Goal: Navigation & Orientation: Find specific page/section

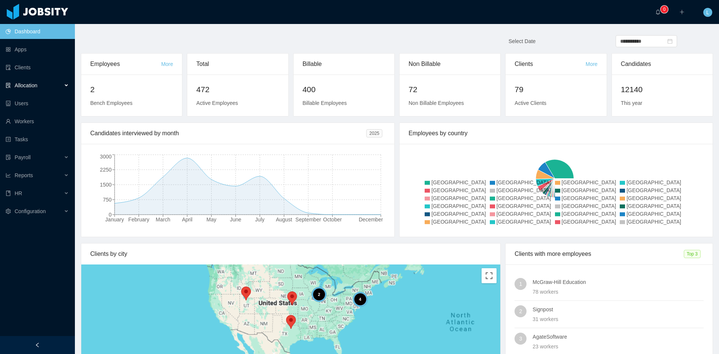
click at [55, 88] on div "Allocation" at bounding box center [37, 85] width 75 height 15
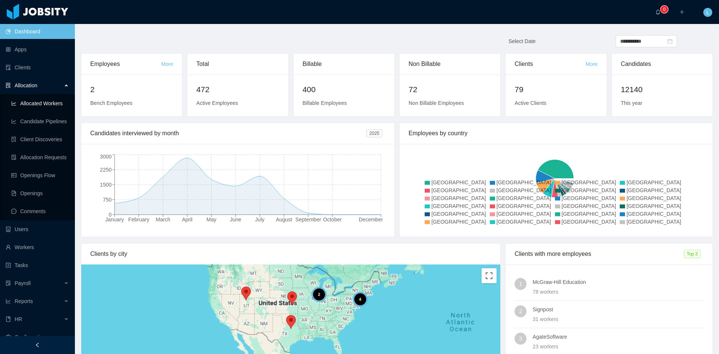
click at [51, 106] on link "Allocated Workers" at bounding box center [40, 103] width 58 height 15
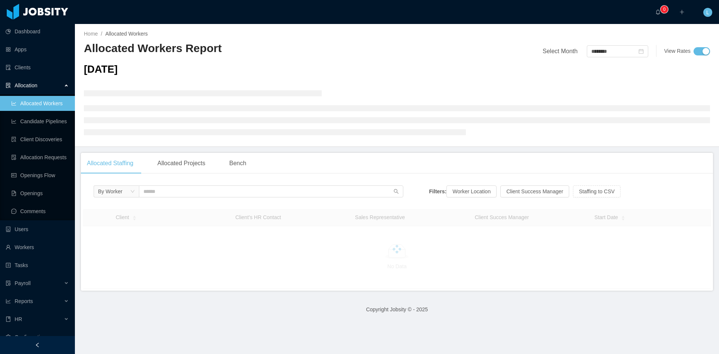
click at [167, 198] on div "By Worker" at bounding box center [249, 193] width 310 height 16
click at [173, 195] on input "text" at bounding box center [271, 191] width 265 height 12
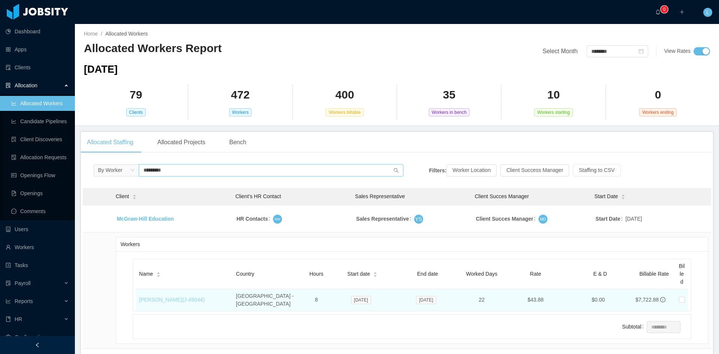
type input "*********"
click at [184, 297] on link "[PERSON_NAME] (J- 49044 )" at bounding box center [172, 300] width 66 height 6
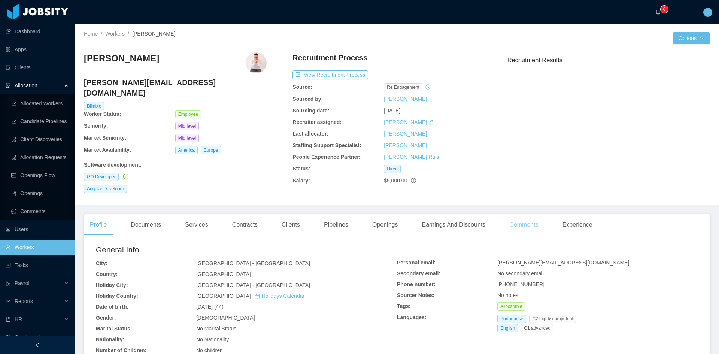
click at [527, 214] on div "Comments" at bounding box center [524, 224] width 41 height 21
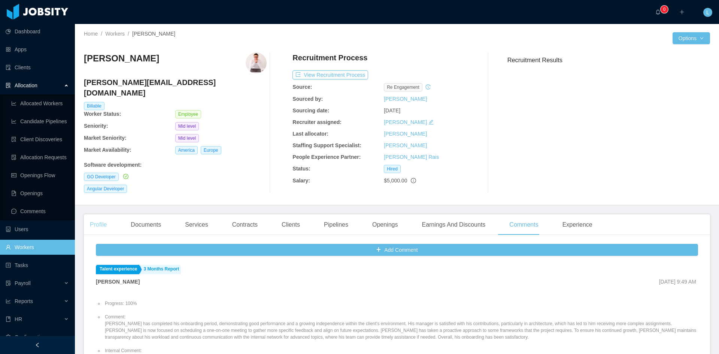
click at [92, 219] on div "Profile" at bounding box center [98, 224] width 29 height 21
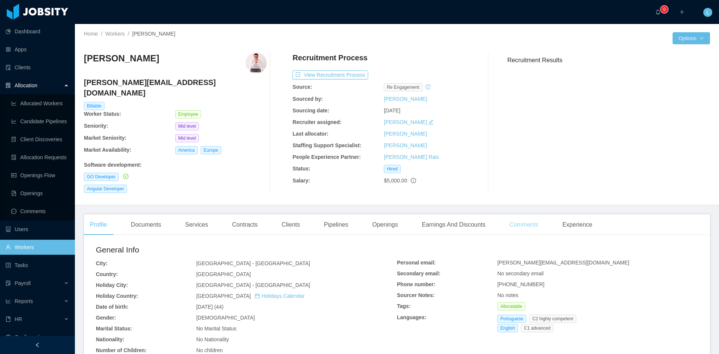
click at [506, 219] on div "Comments" at bounding box center [524, 224] width 41 height 21
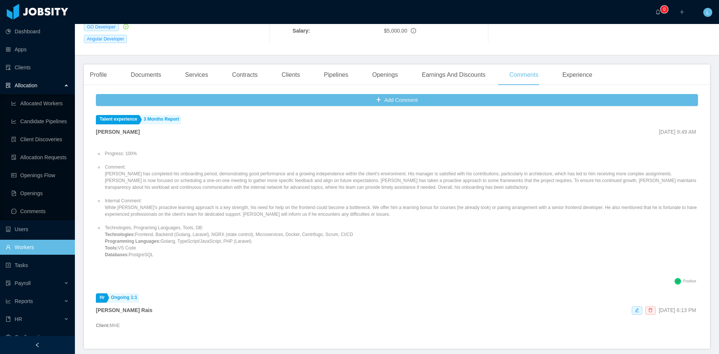
scroll to position [75, 0]
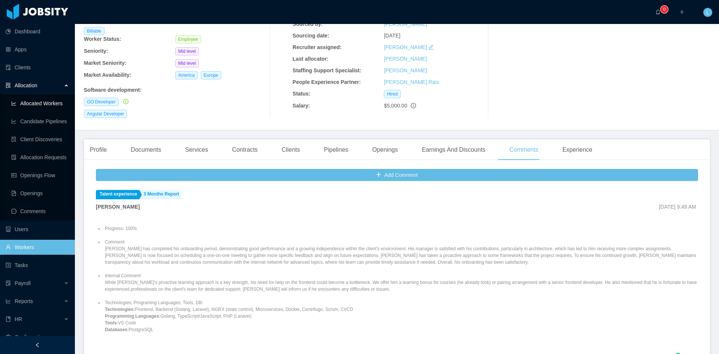
click at [47, 101] on link "Allocated Workers" at bounding box center [40, 103] width 58 height 15
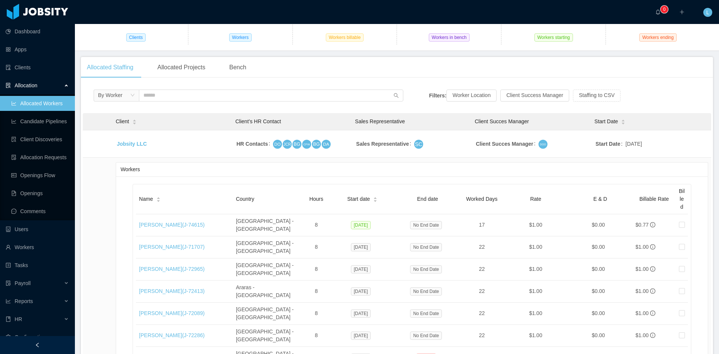
click at [305, 76] on div "Allocated Staffing Allocated Projects Bench" at bounding box center [397, 67] width 632 height 21
click at [193, 96] on input "text" at bounding box center [271, 96] width 265 height 12
click at [29, 72] on link "Clients" at bounding box center [37, 67] width 63 height 15
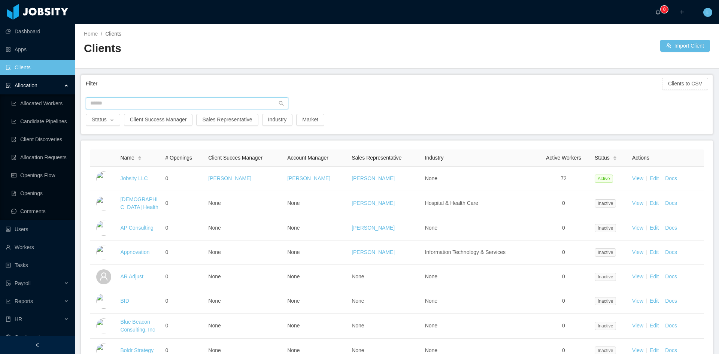
click at [171, 107] on input "text" at bounding box center [187, 103] width 203 height 12
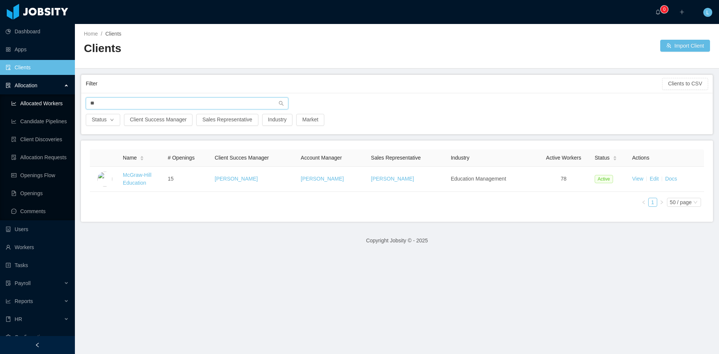
type input "**"
click at [51, 104] on link "Allocated Workers" at bounding box center [40, 103] width 58 height 15
